Goal: Task Accomplishment & Management: Manage account settings

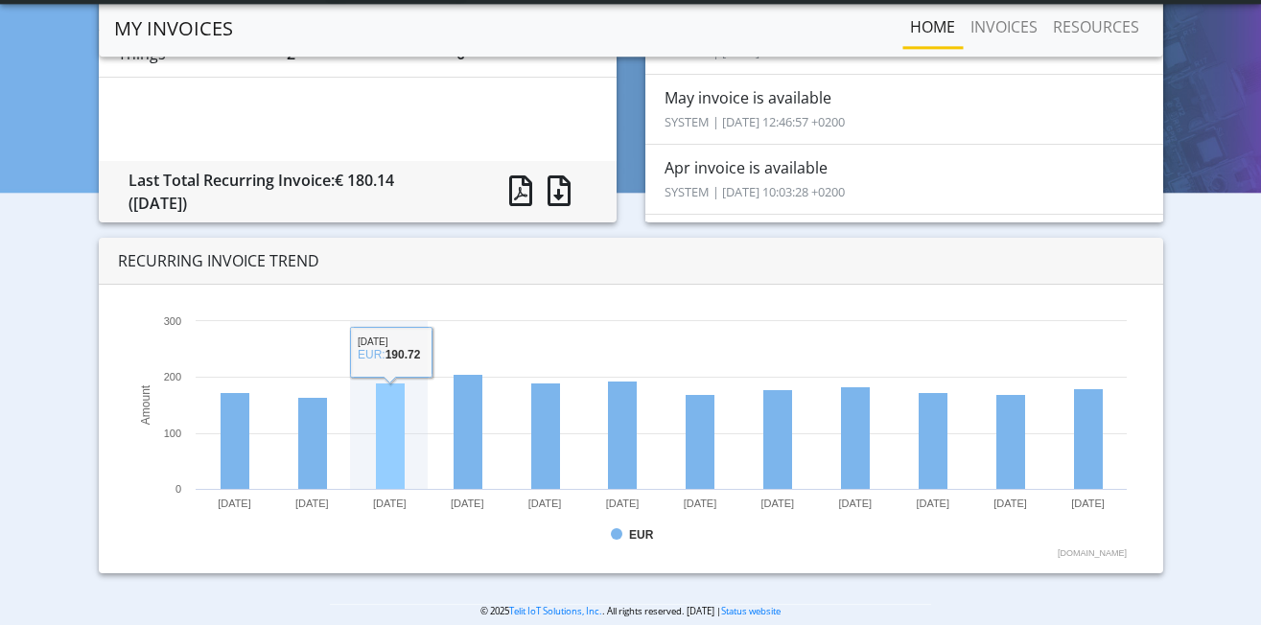
scroll to position [227, 0]
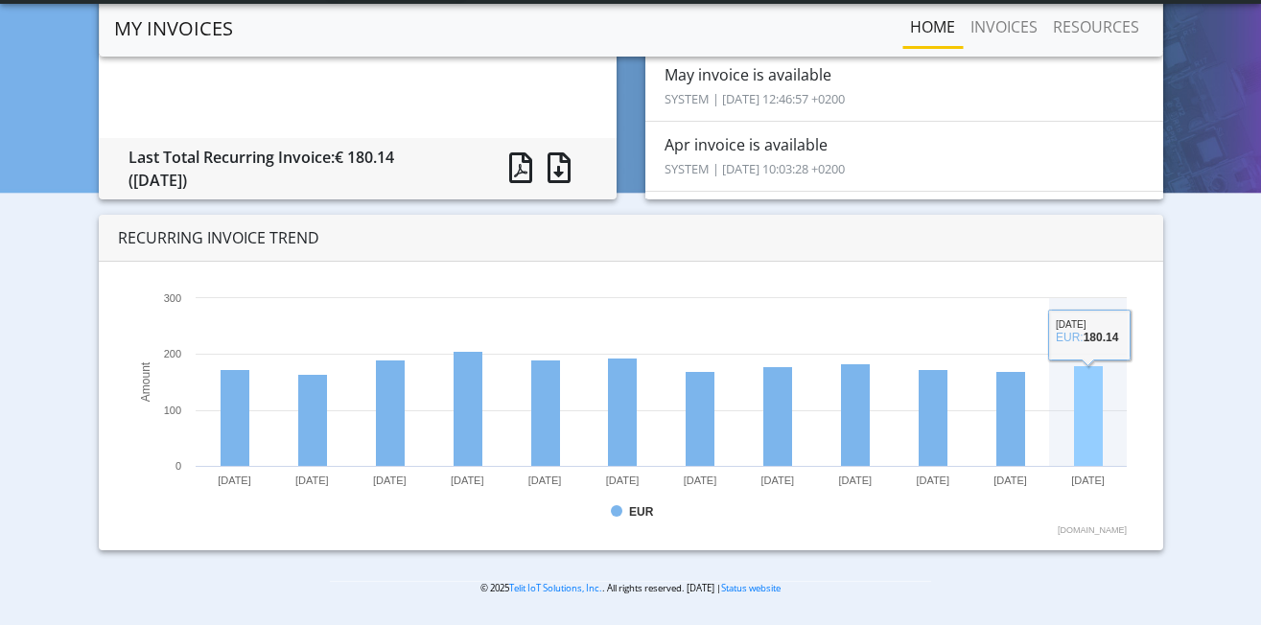
click at [1101, 432] on rect at bounding box center [1088, 416] width 29 height 101
click at [1090, 410] on rect at bounding box center [1088, 416] width 29 height 101
click at [1083, 338] on rect at bounding box center [631, 413] width 1012 height 249
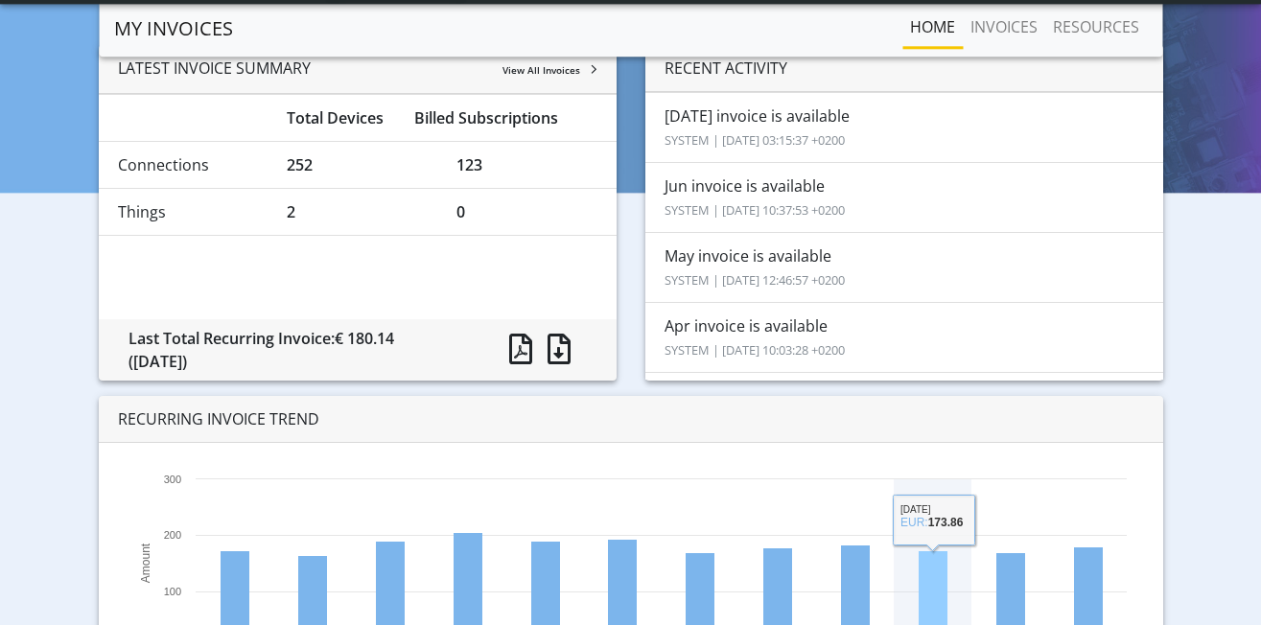
scroll to position [32, 0]
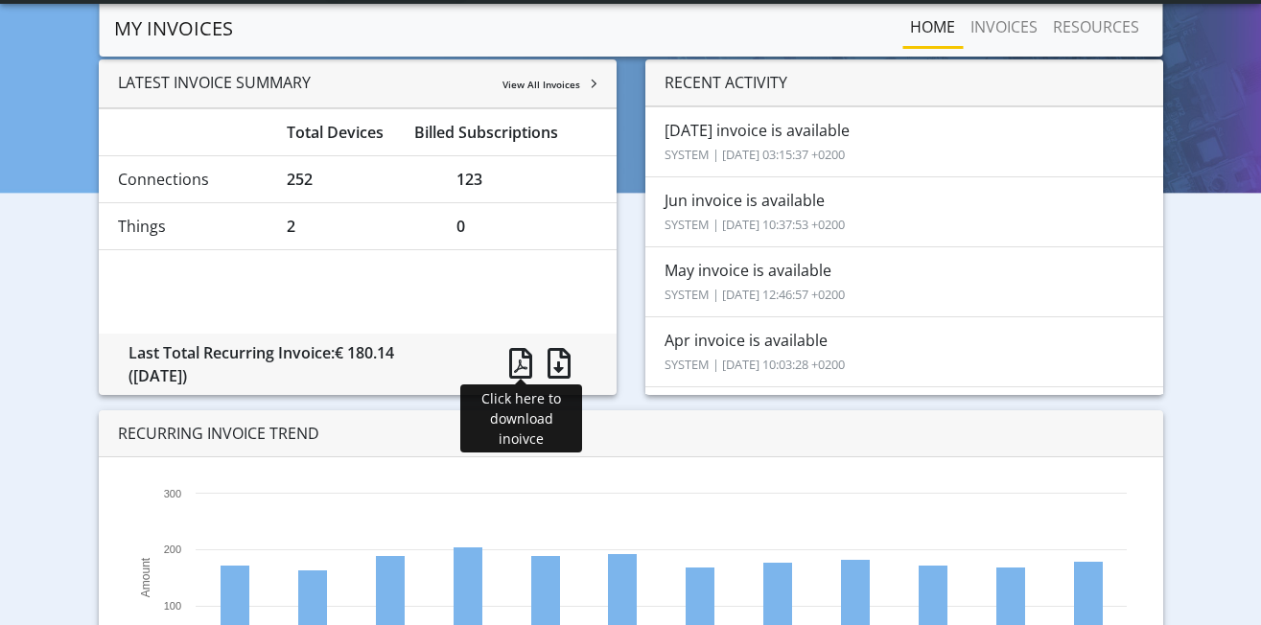
click at [523, 362] on span at bounding box center [520, 363] width 23 height 31
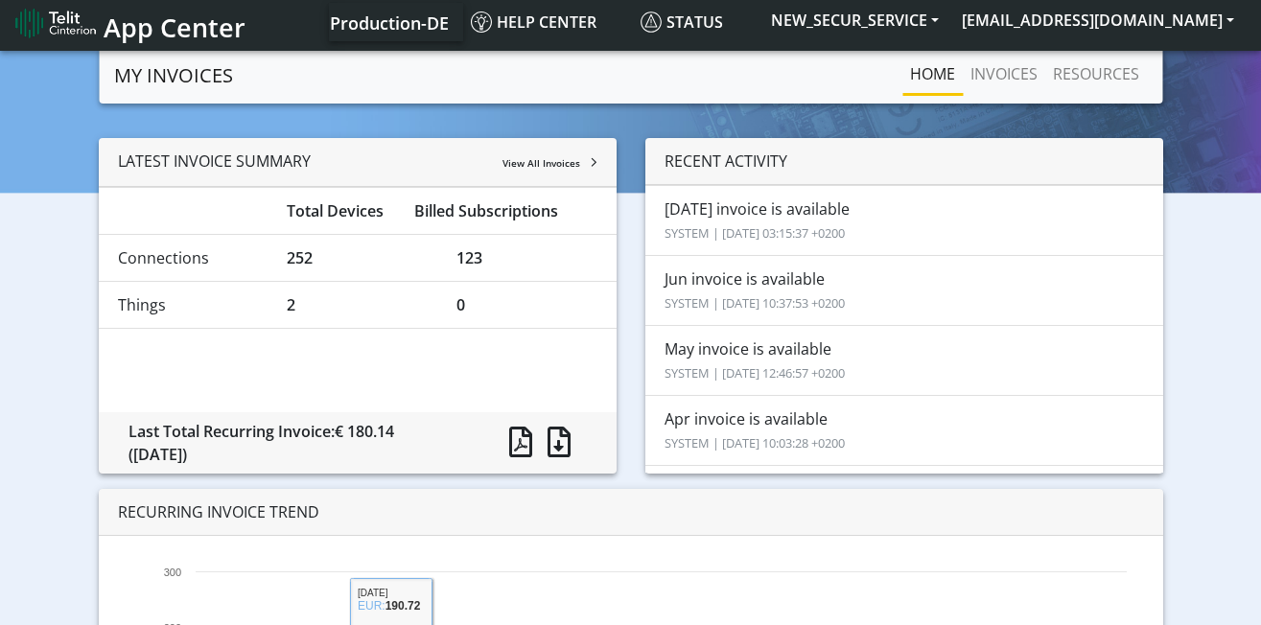
scroll to position [0, 0]
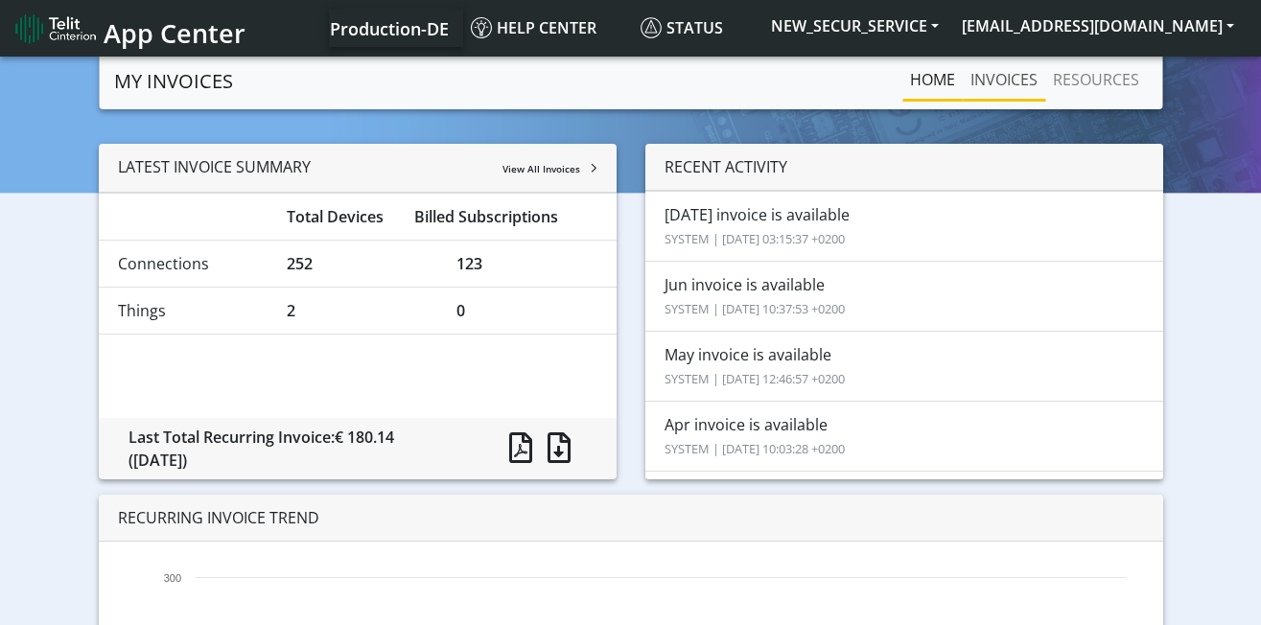
click at [1008, 81] on link "INVOICES" at bounding box center [1004, 79] width 82 height 38
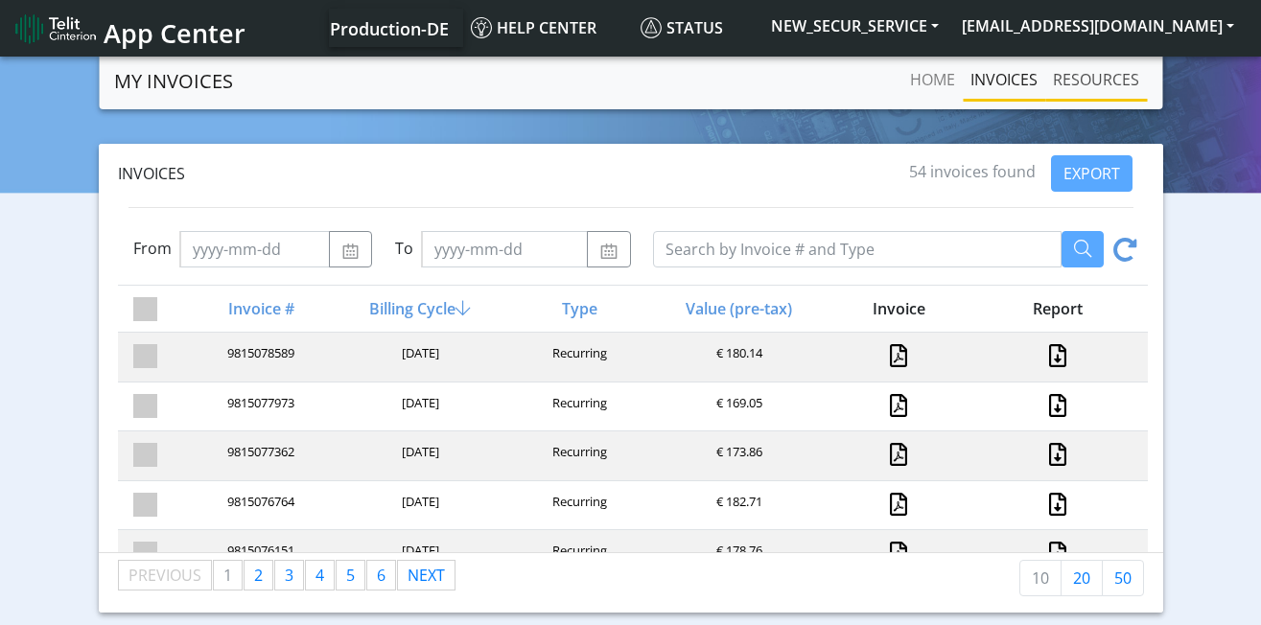
click at [1100, 87] on link "RESOURCES" at bounding box center [1096, 79] width 102 height 38
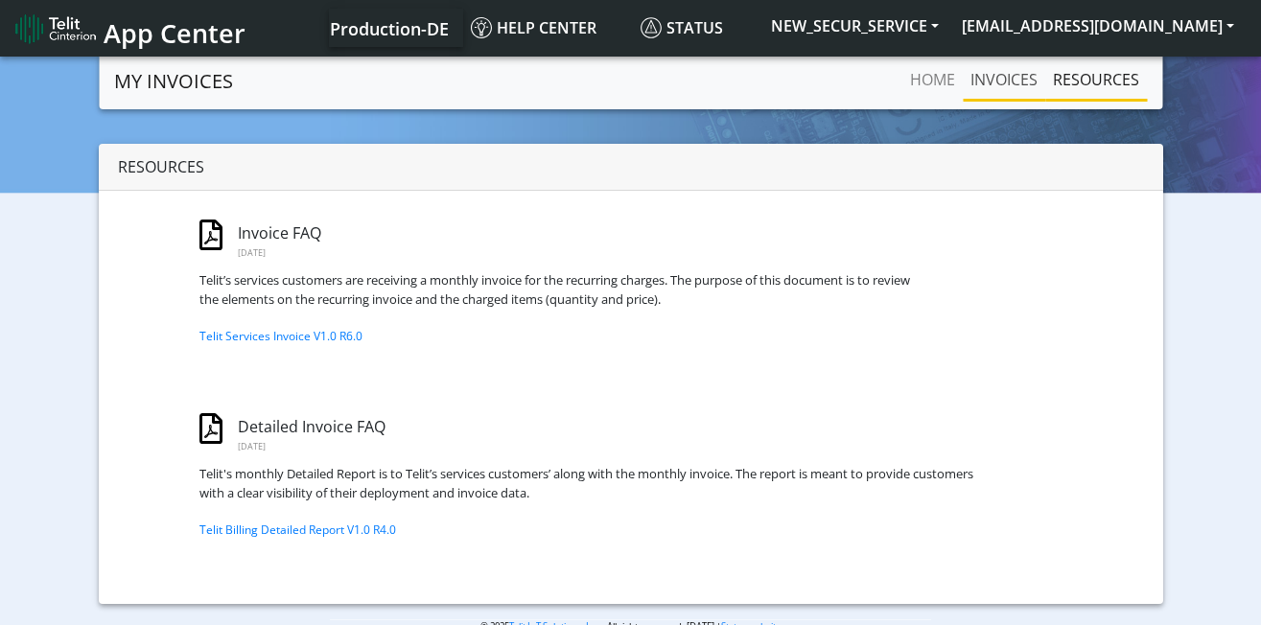
click at [1023, 80] on link "INVOICES" at bounding box center [1004, 79] width 82 height 38
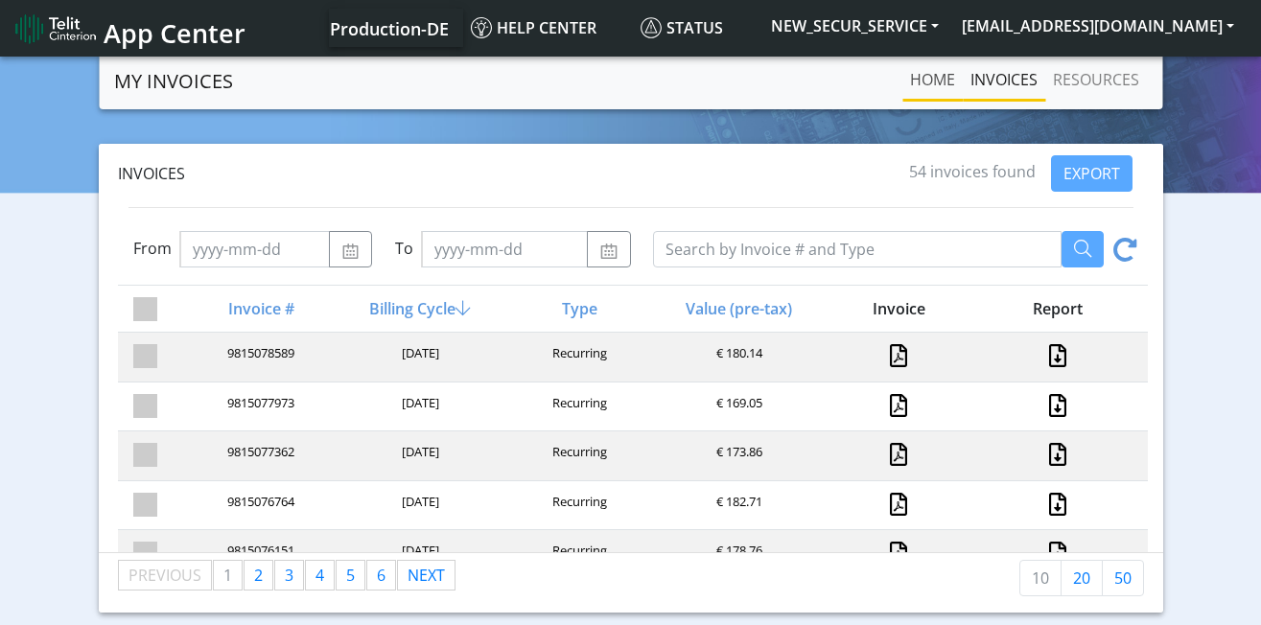
click at [941, 75] on link "Home" at bounding box center [932, 79] width 60 height 38
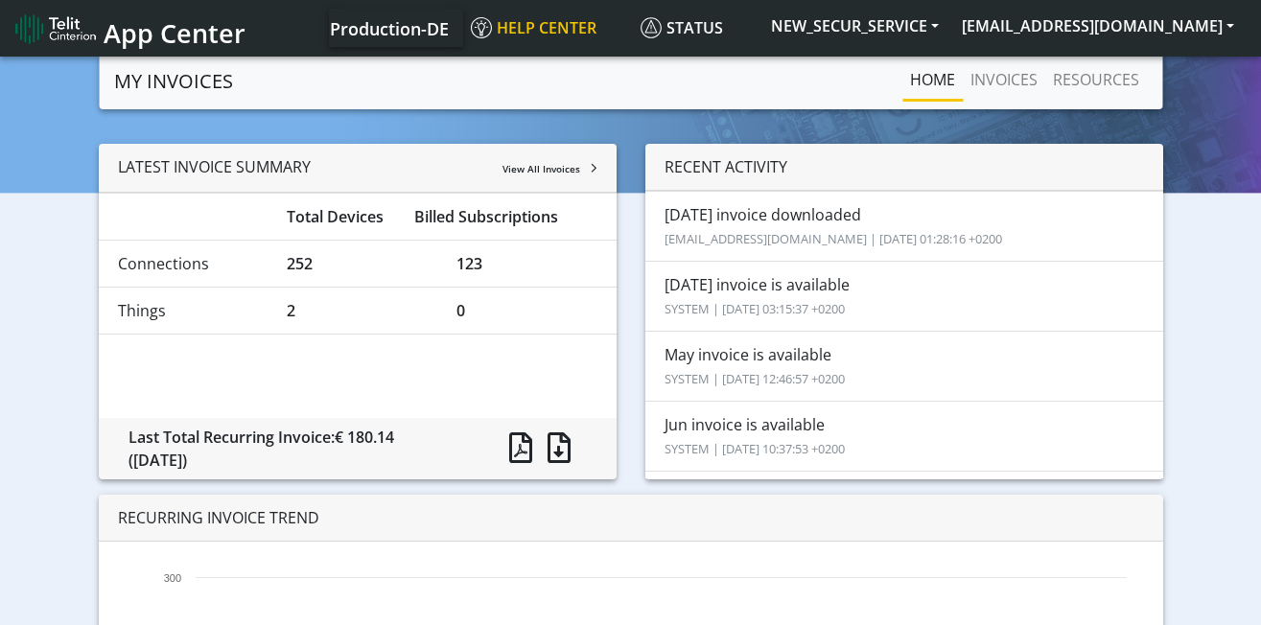
click at [633, 34] on link "Help center" at bounding box center [548, 28] width 170 height 38
click at [144, 38] on span "App Center" at bounding box center [175, 32] width 142 height 35
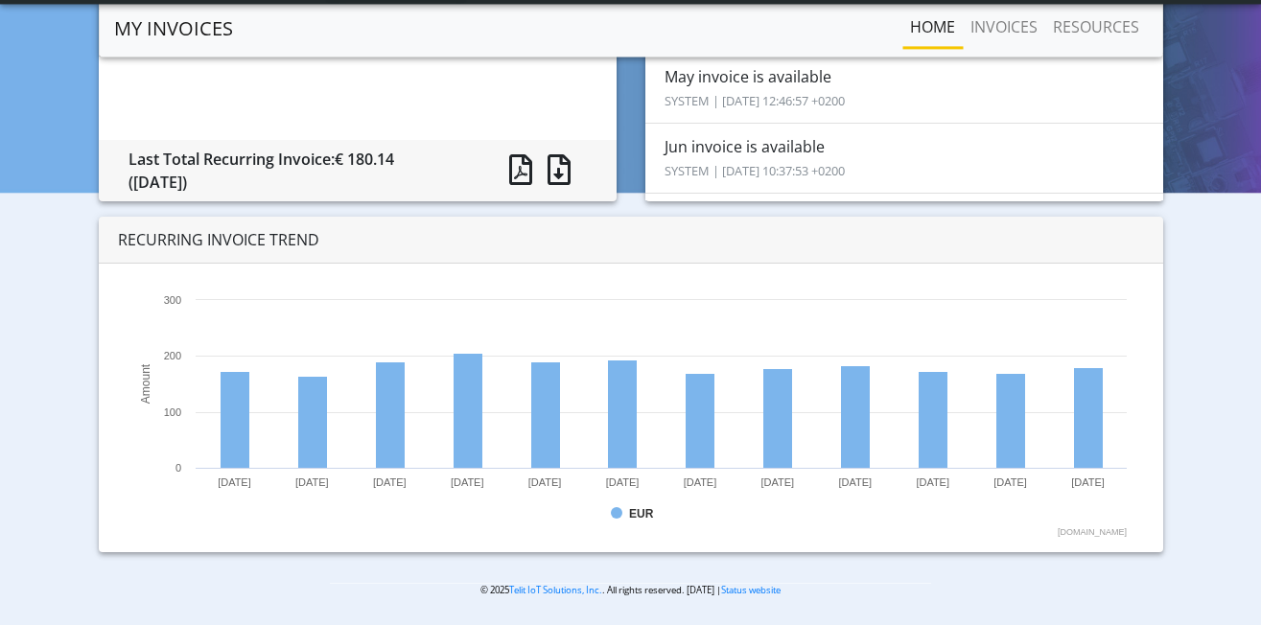
scroll to position [227, 0]
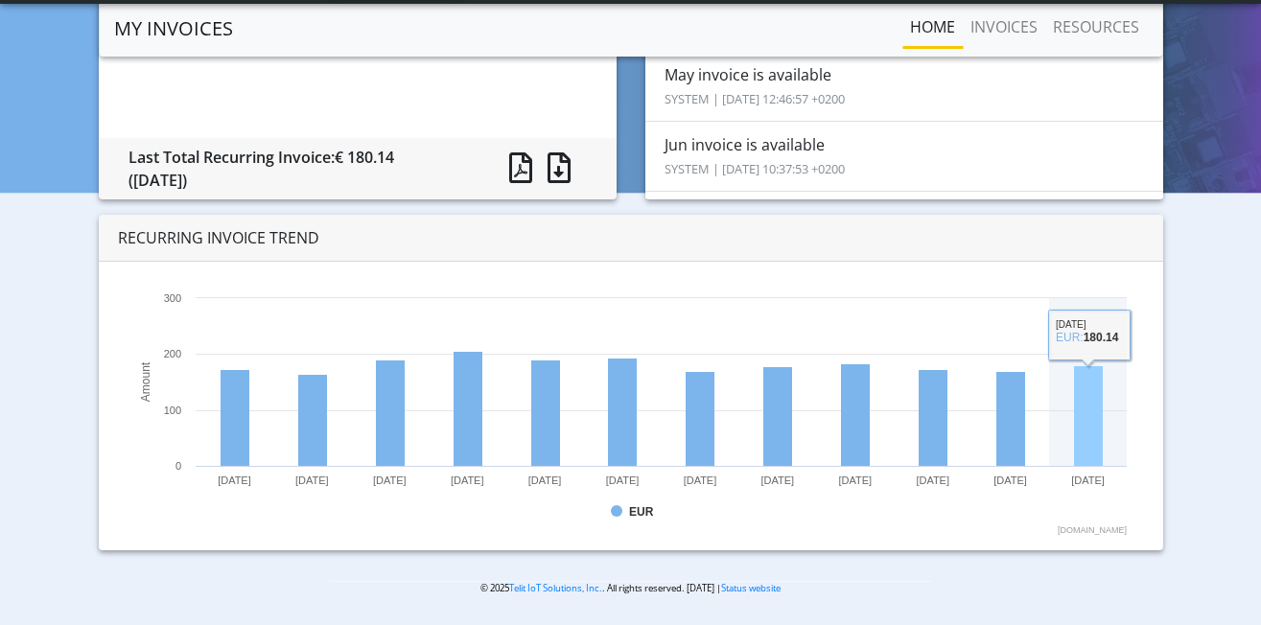
click at [1070, 437] on rect at bounding box center [631, 413] width 1012 height 249
click at [1074, 320] on rect at bounding box center [631, 413] width 1012 height 249
click at [1086, 386] on rect at bounding box center [1088, 416] width 29 height 101
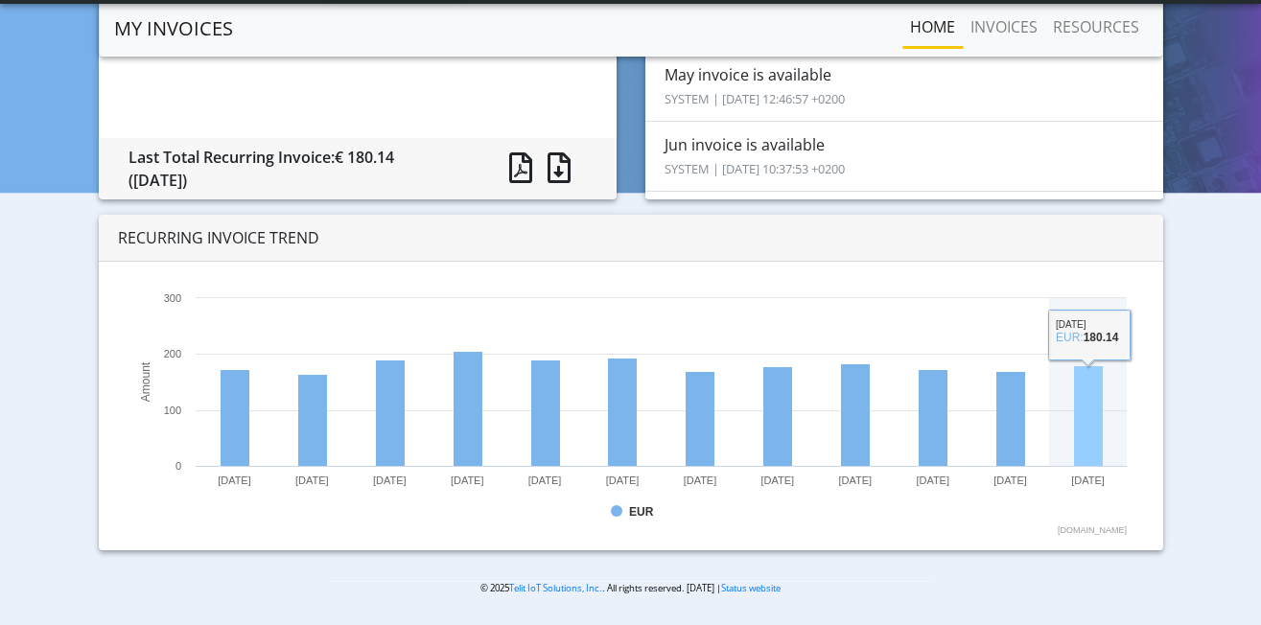
click at [1086, 386] on rect at bounding box center [1088, 416] width 29 height 101
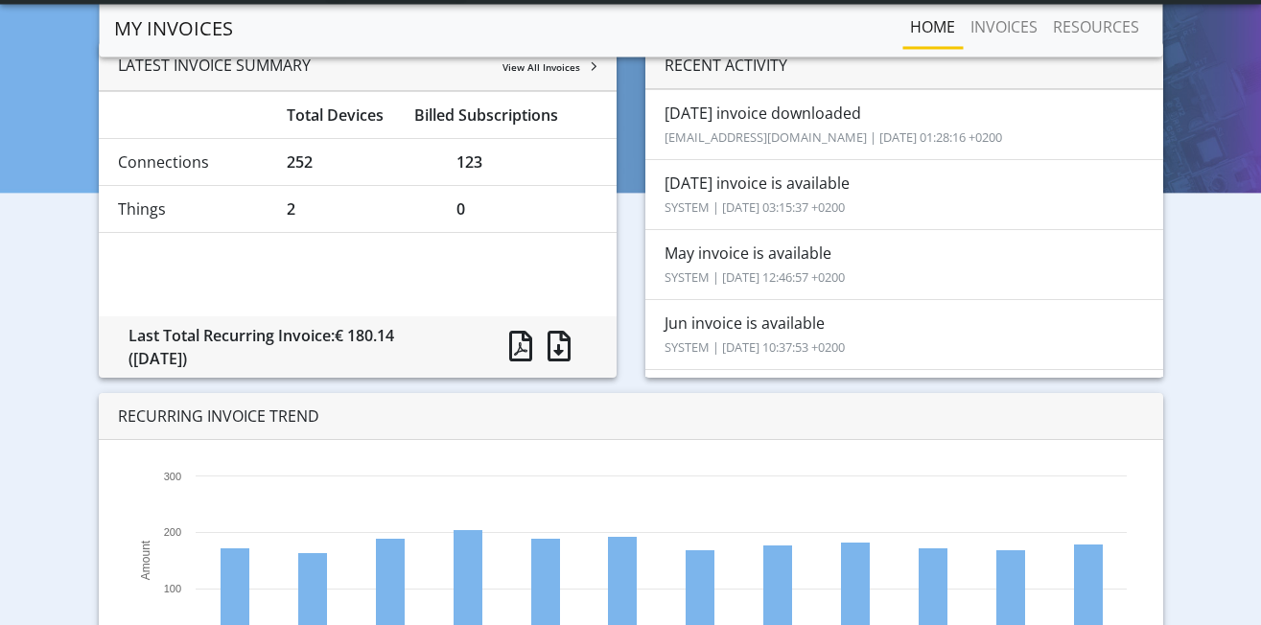
scroll to position [0, 0]
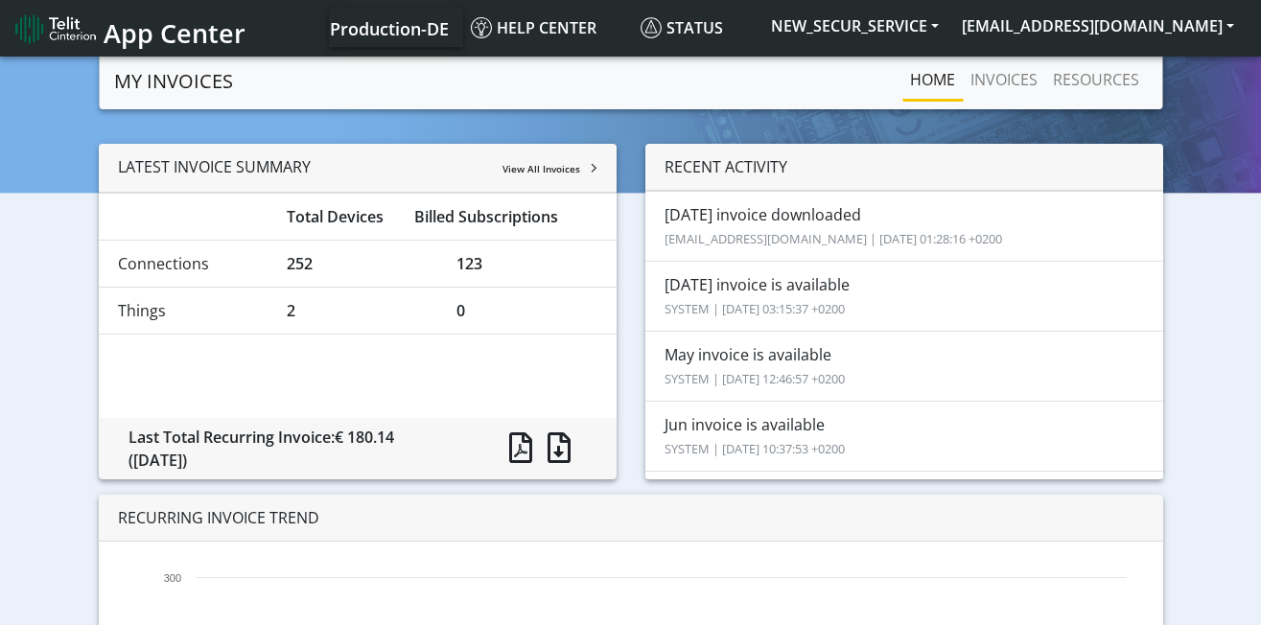
click at [720, 234] on small "[EMAIL_ADDRESS][DOMAIN_NAME] | [DATE] 01:28:16 +0200" at bounding box center [834, 238] width 338 height 17
click at [1022, 75] on link "INVOICES" at bounding box center [1004, 79] width 82 height 38
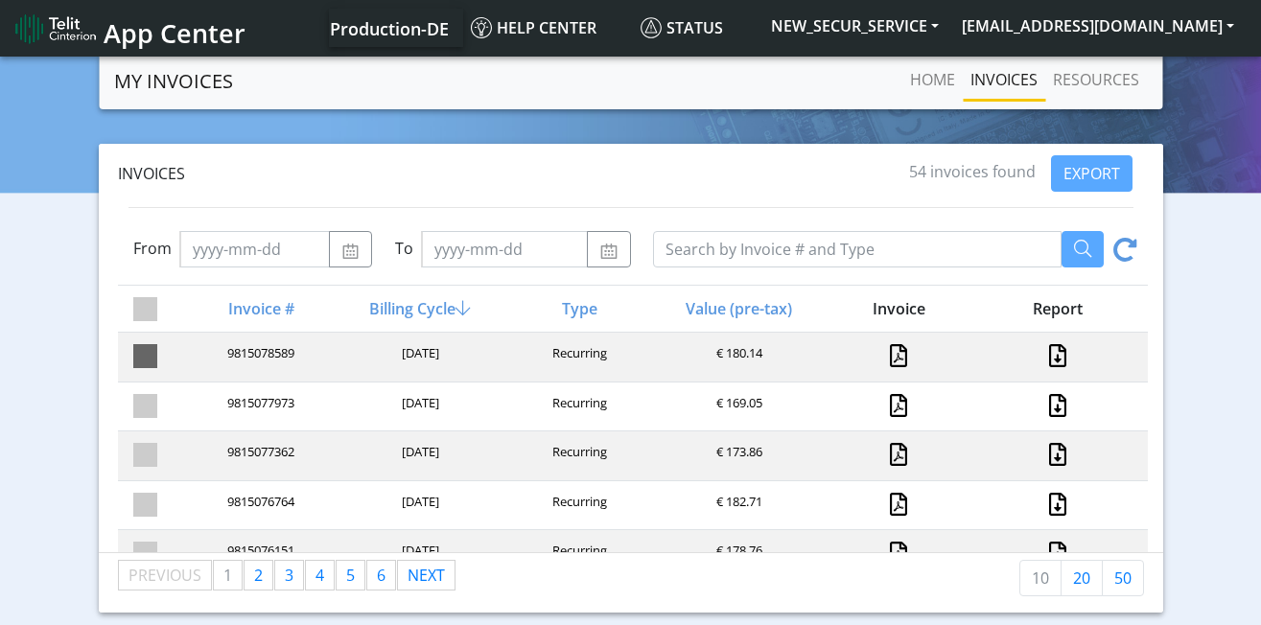
click at [144, 362] on span at bounding box center [145, 356] width 24 height 24
click at [173, 357] on input "checkbox" at bounding box center [179, 350] width 12 height 12
checkbox input "true"
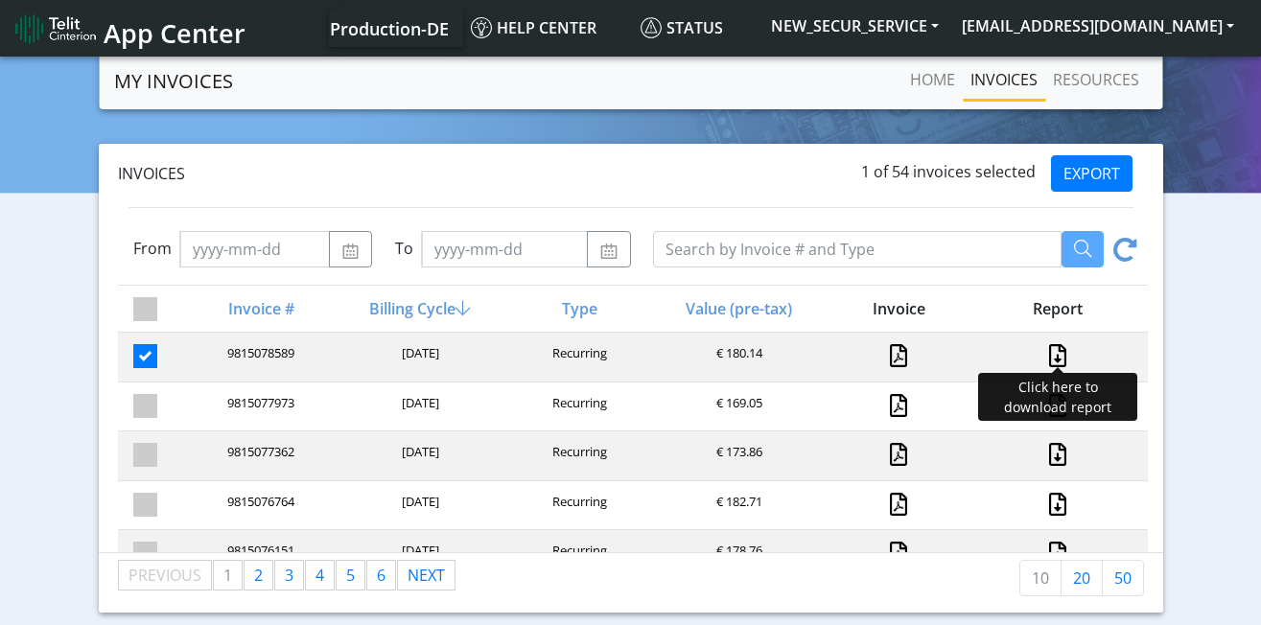
click at [1060, 359] on link at bounding box center [1057, 355] width 25 height 23
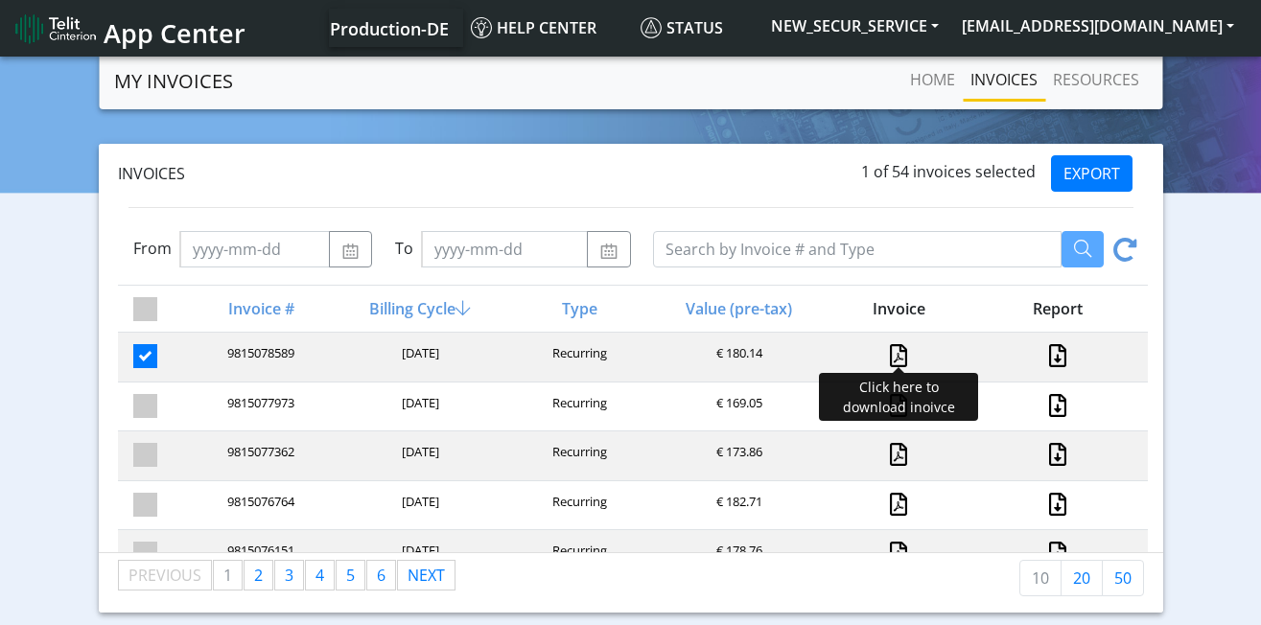
click at [902, 355] on link at bounding box center [898, 355] width 17 height 23
